Goal: Task Accomplishment & Management: Use online tool/utility

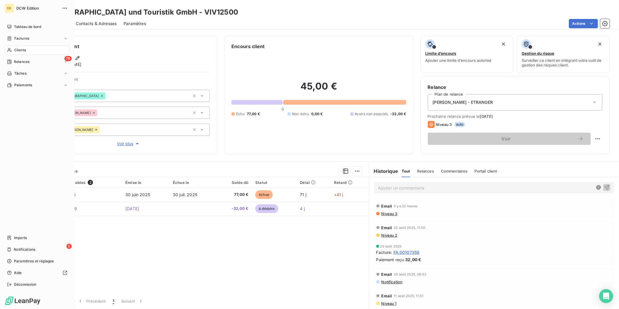
click at [26, 48] on div "Clients" at bounding box center [37, 49] width 65 height 9
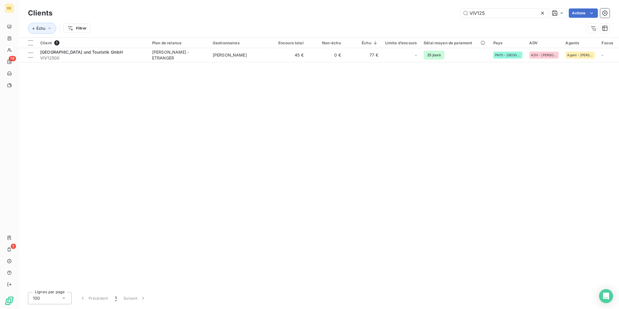
click at [541, 13] on icon at bounding box center [543, 13] width 6 height 6
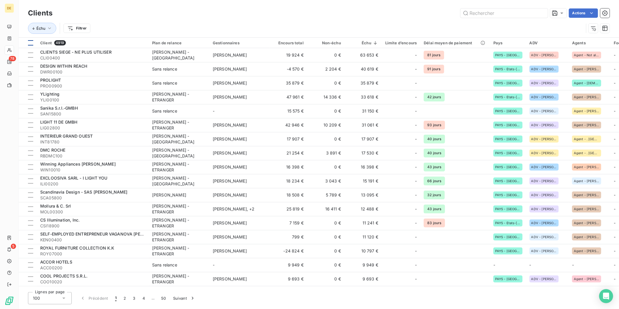
click at [27, 43] on th at bounding box center [28, 43] width 18 height 10
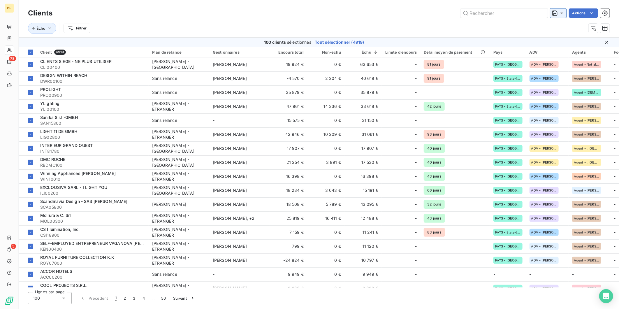
click at [561, 15] on icon at bounding box center [562, 13] width 6 height 6
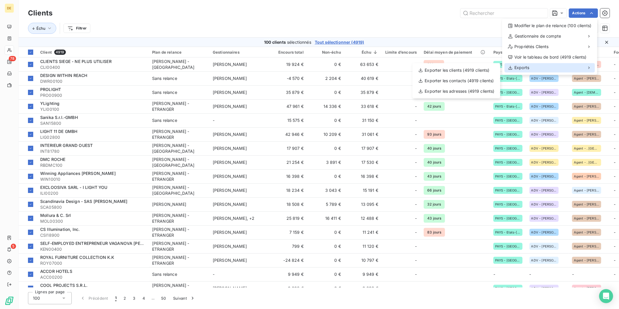
click at [528, 68] on span "Exports" at bounding box center [522, 68] width 15 height 6
click at [478, 69] on div "Exporter les clients (4919 clients)" at bounding box center [456, 70] width 83 height 9
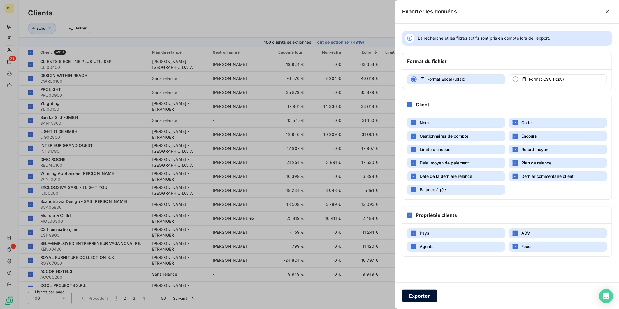
click at [424, 299] on button "Exporter" at bounding box center [419, 296] width 35 height 12
